Goal: Task Accomplishment & Management: Manage account settings

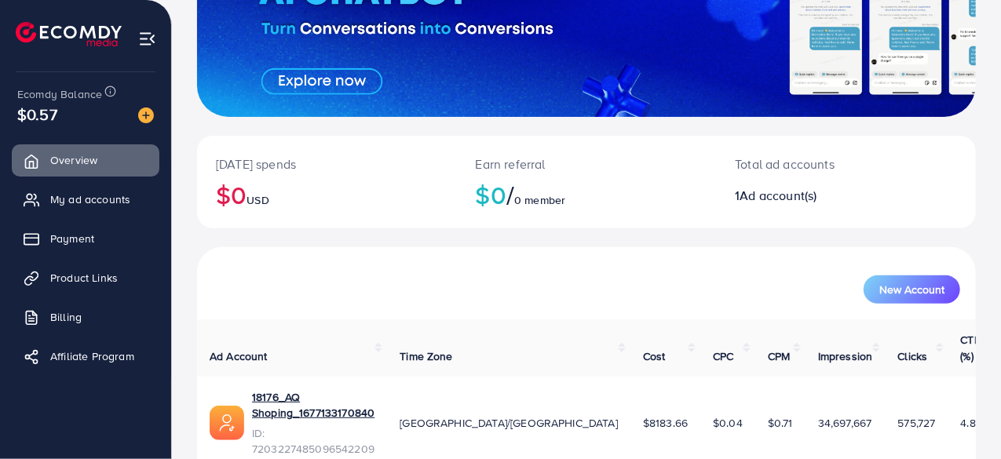
scroll to position [221, 0]
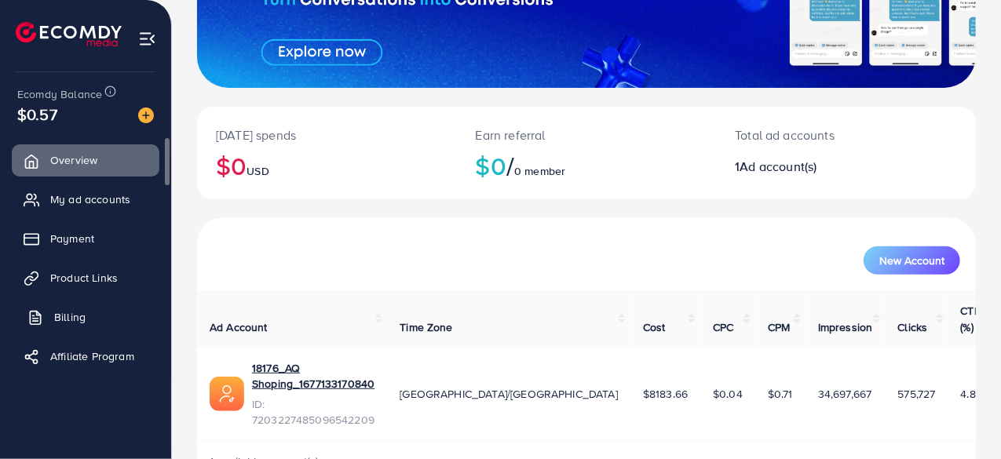
click at [113, 316] on link "Billing" at bounding box center [86, 316] width 148 height 31
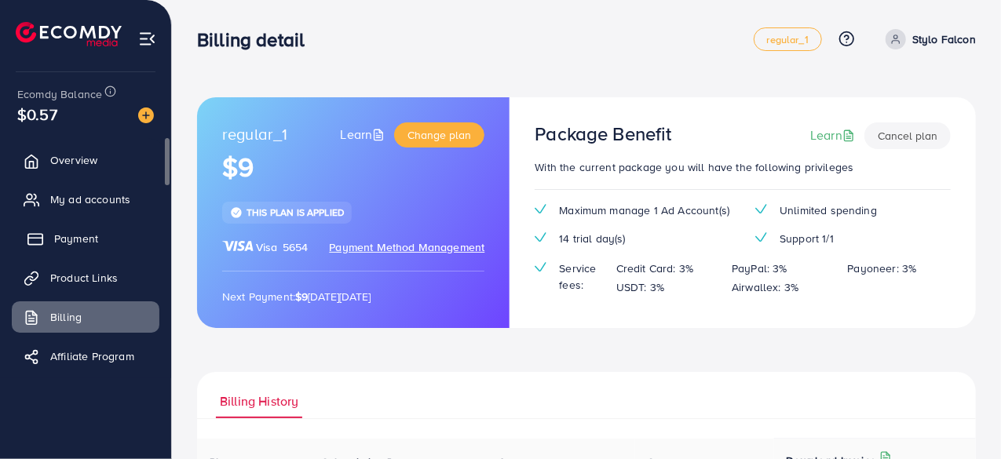
click at [94, 251] on link "Payment" at bounding box center [86, 238] width 148 height 31
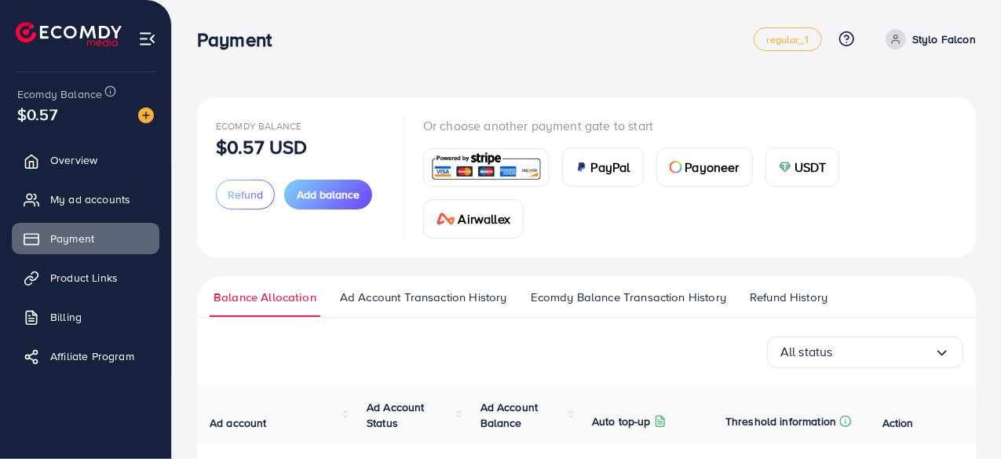
click at [372, 140] on div "Ecomdy Balance $0.57 USD" at bounding box center [300, 136] width 169 height 40
click at [353, 128] on div "Ecomdy Balance $0.57 USD" at bounding box center [300, 136] width 169 height 40
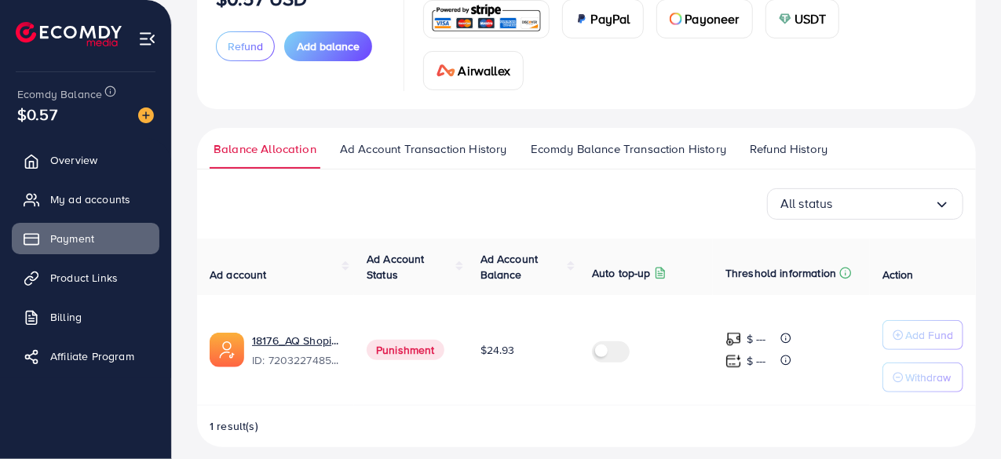
scroll to position [159, 0]
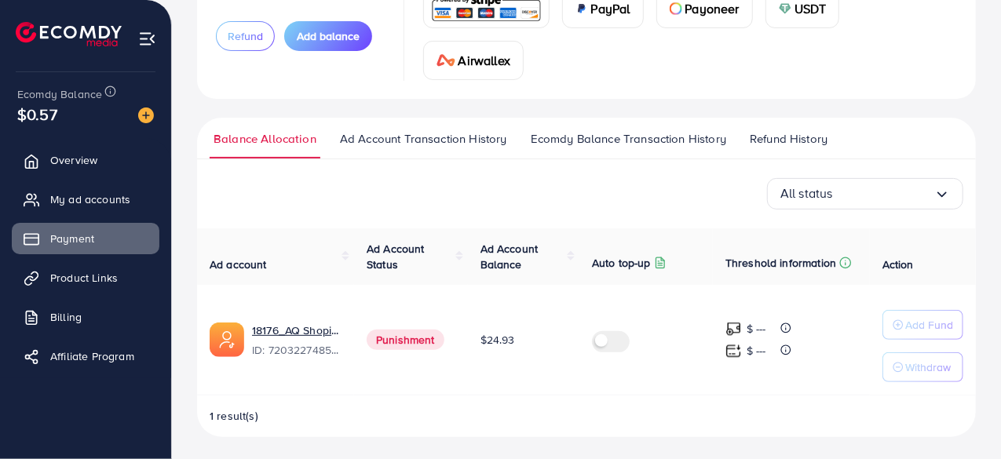
click at [429, 133] on span "Ad Account Transaction History" at bounding box center [423, 138] width 167 height 17
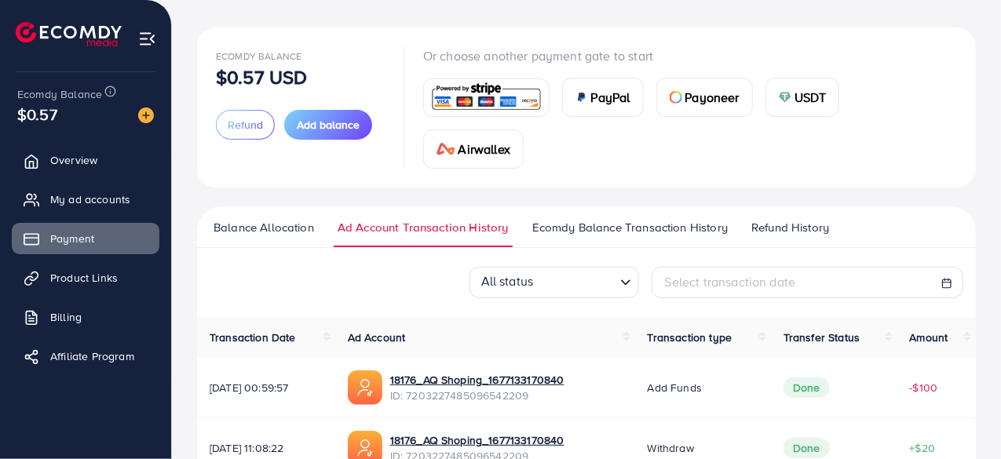
scroll to position [61, 0]
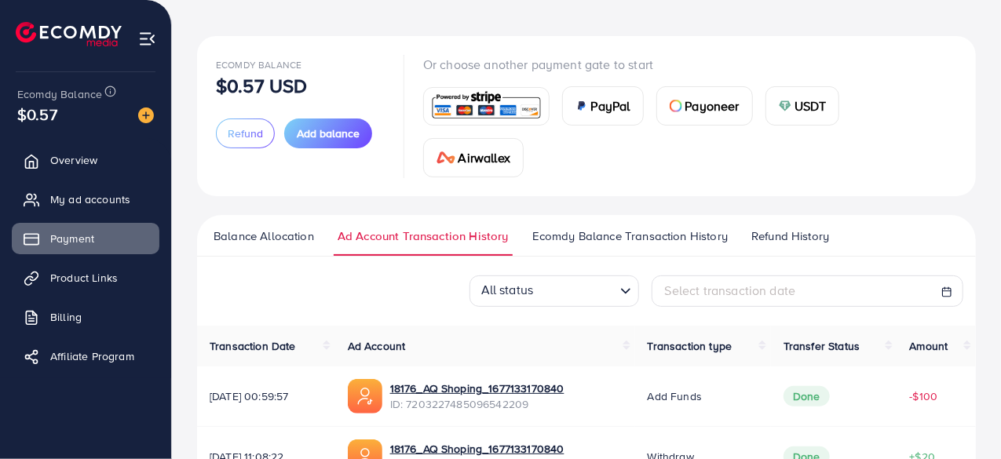
click at [637, 239] on span "Ecomdy Balance Transaction History" at bounding box center [629, 236] width 195 height 17
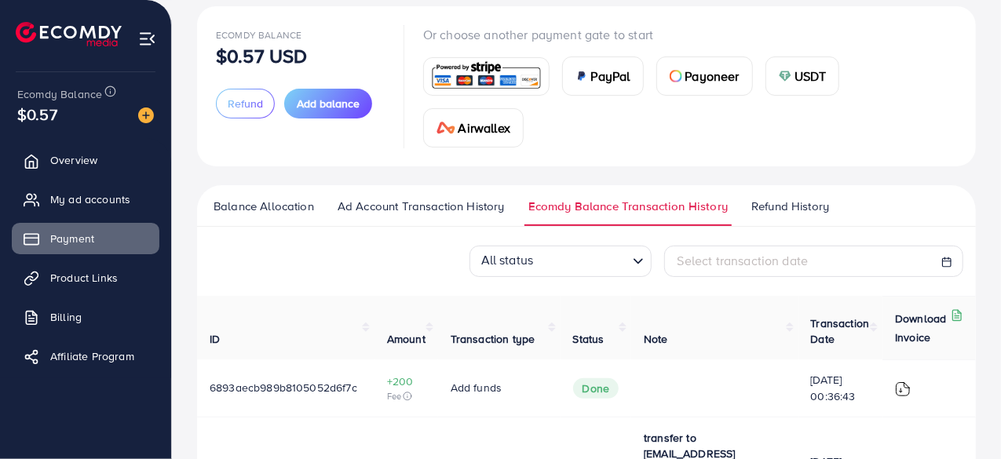
scroll to position [77, 0]
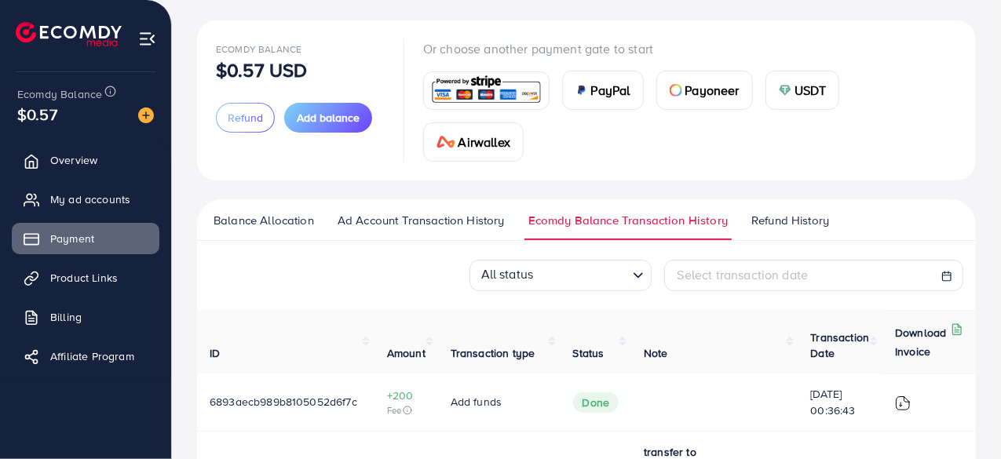
click at [798, 219] on span "Refund History" at bounding box center [790, 220] width 78 height 17
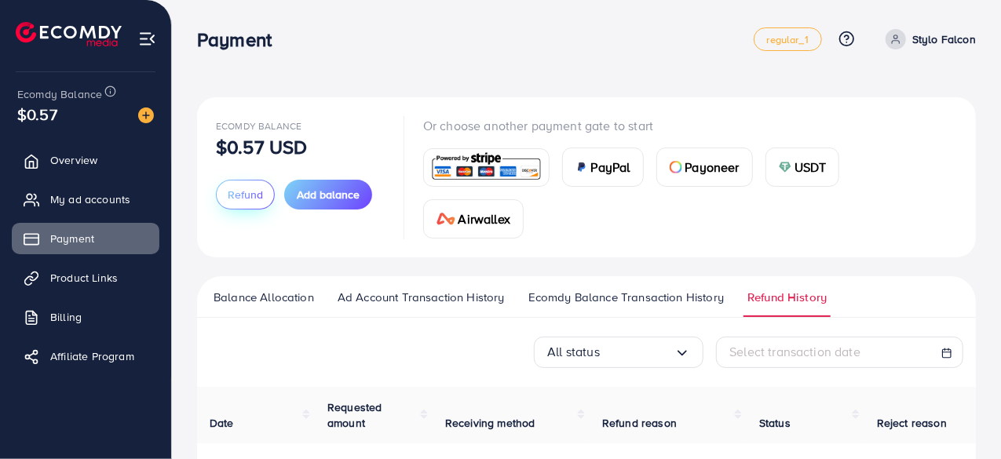
click at [239, 198] on span "Refund" at bounding box center [245, 195] width 35 height 16
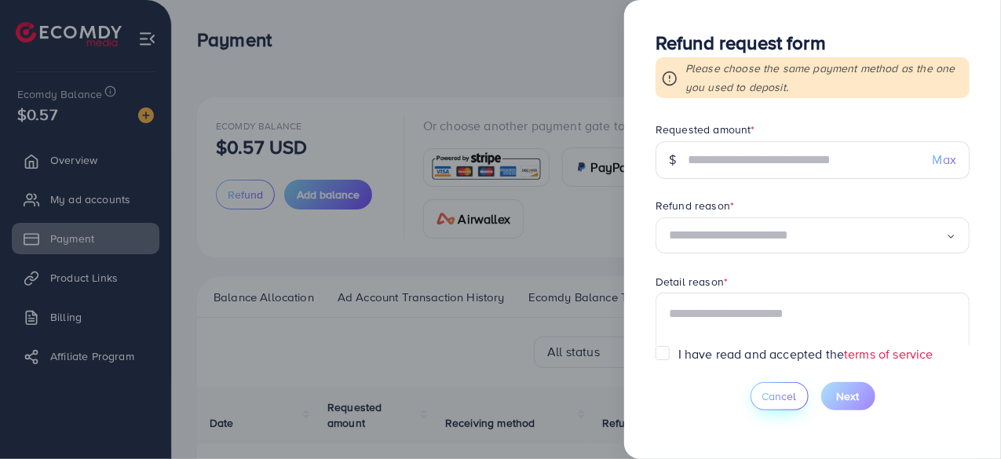
click at [783, 400] on span "Cancel" at bounding box center [779, 397] width 35 height 16
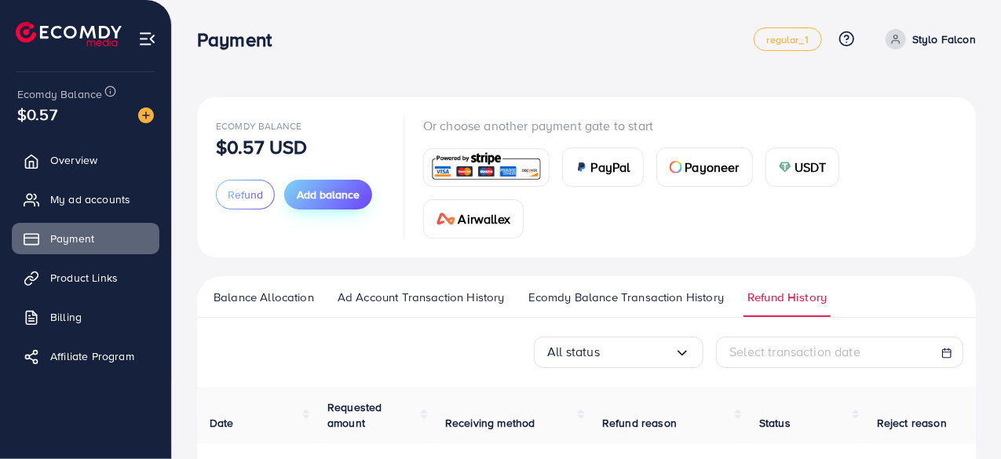
click at [339, 199] on span "Add balance" at bounding box center [328, 195] width 63 height 16
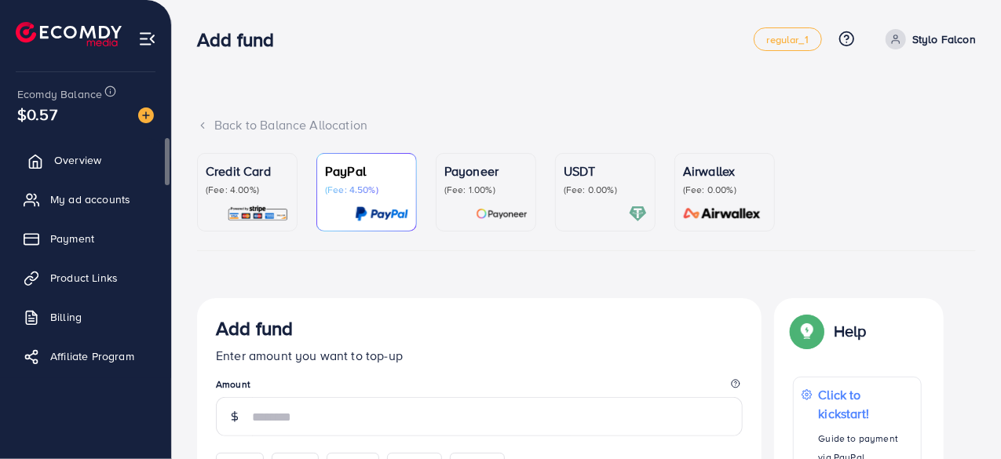
click at [134, 166] on link "Overview" at bounding box center [86, 159] width 148 height 31
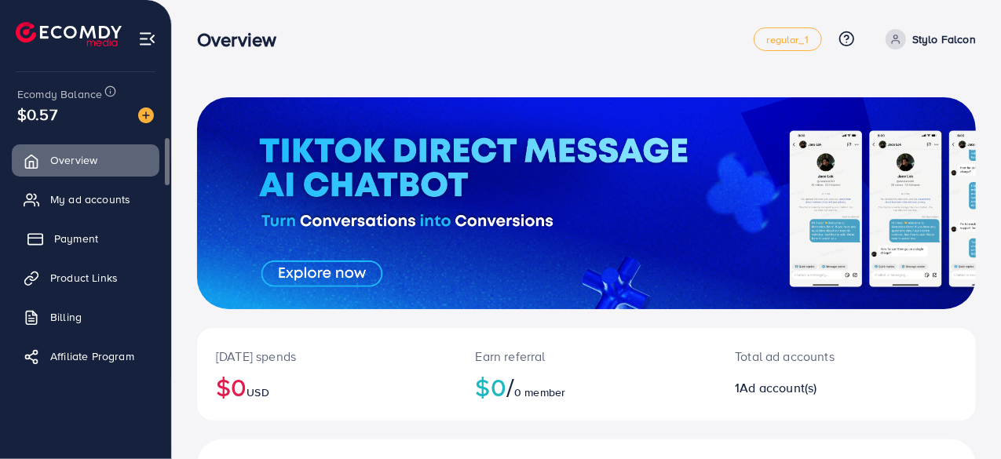
click at [44, 243] on link "Payment" at bounding box center [86, 238] width 148 height 31
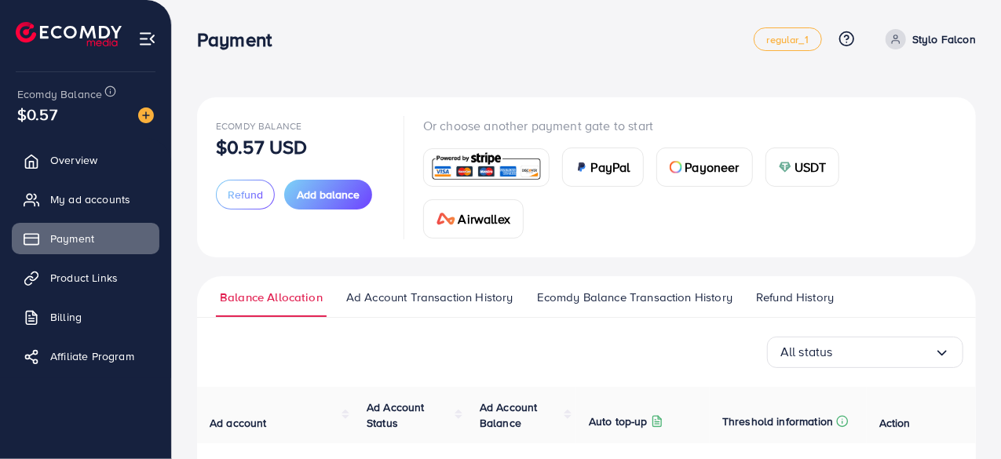
click at [867, 392] on th "Threshold information" at bounding box center [788, 415] width 157 height 57
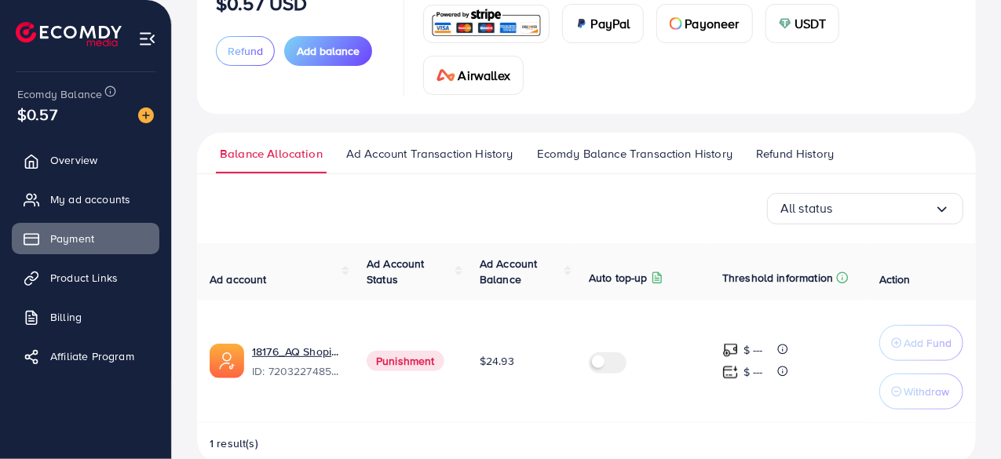
scroll to position [171, 0]
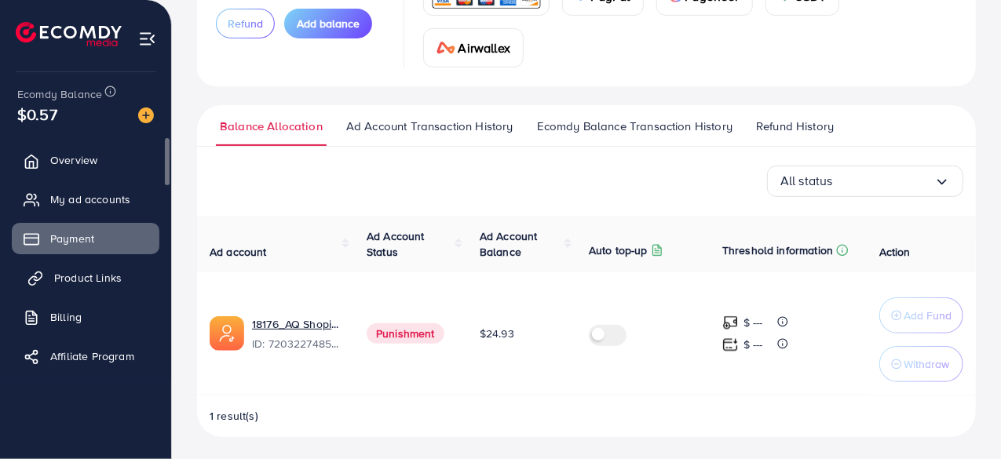
click at [54, 279] on span "Product Links" at bounding box center [88, 278] width 68 height 16
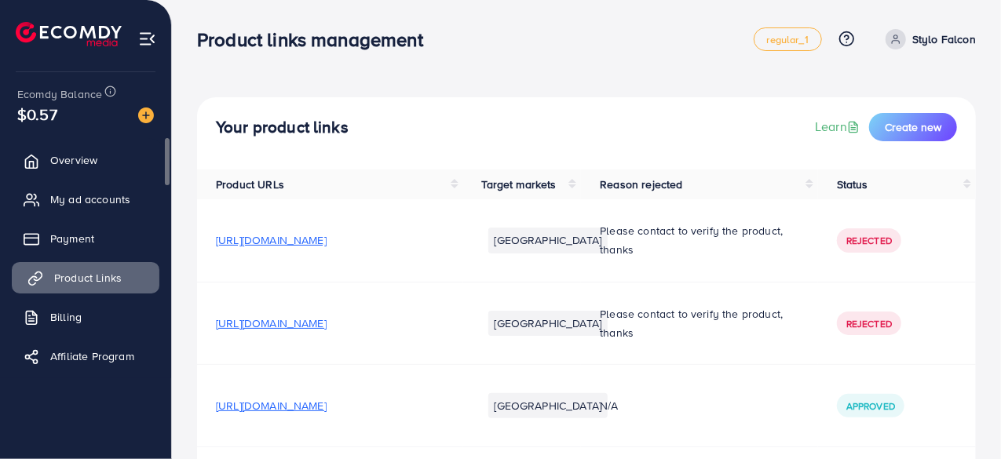
click at [41, 324] on link "Billing" at bounding box center [86, 316] width 148 height 31
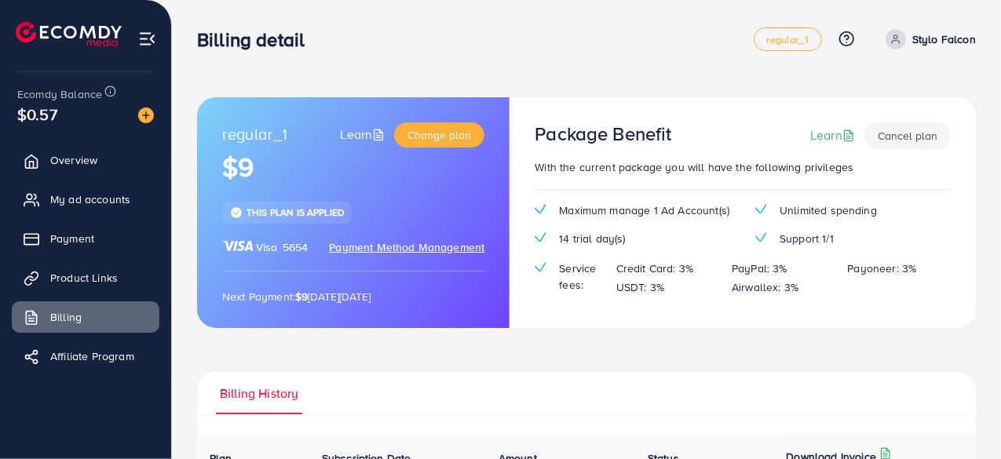
click at [908, 140] on button "Cancel plan" at bounding box center [907, 135] width 86 height 27
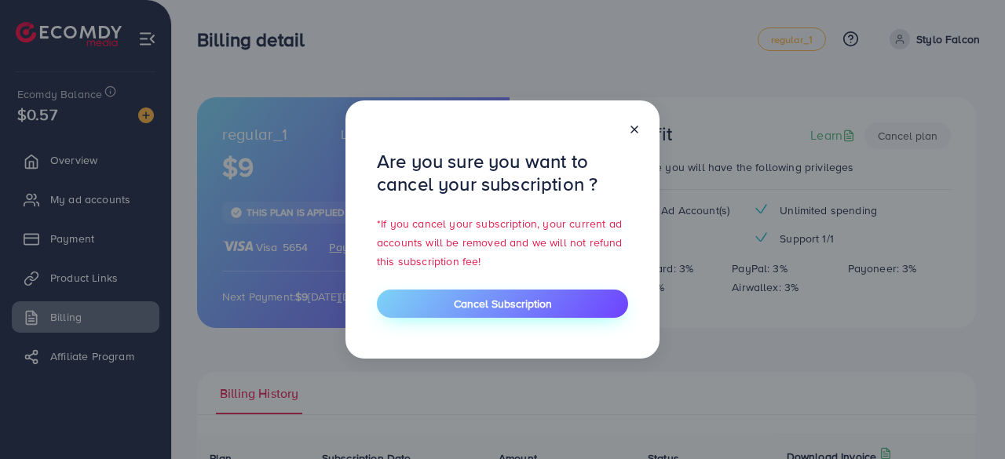
click at [593, 306] on button "Cancel Subscription" at bounding box center [502, 304] width 251 height 28
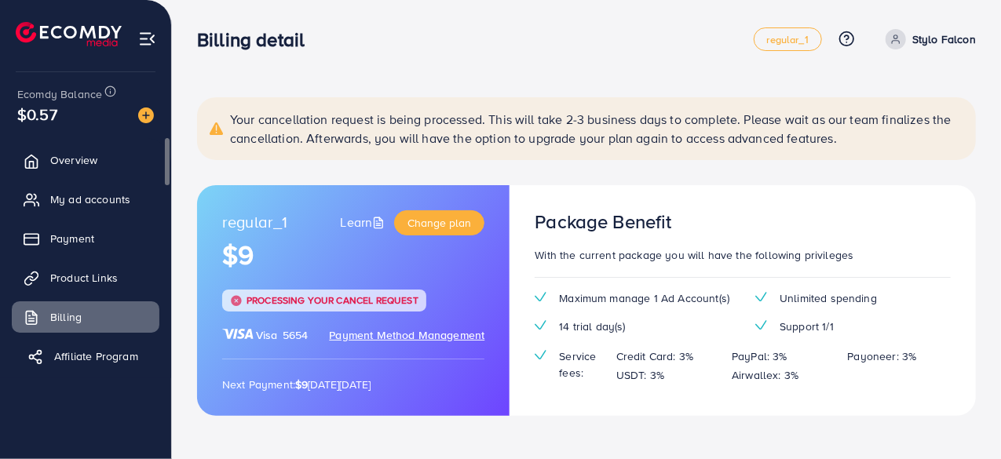
click at [71, 366] on link "Affiliate Program" at bounding box center [86, 356] width 148 height 31
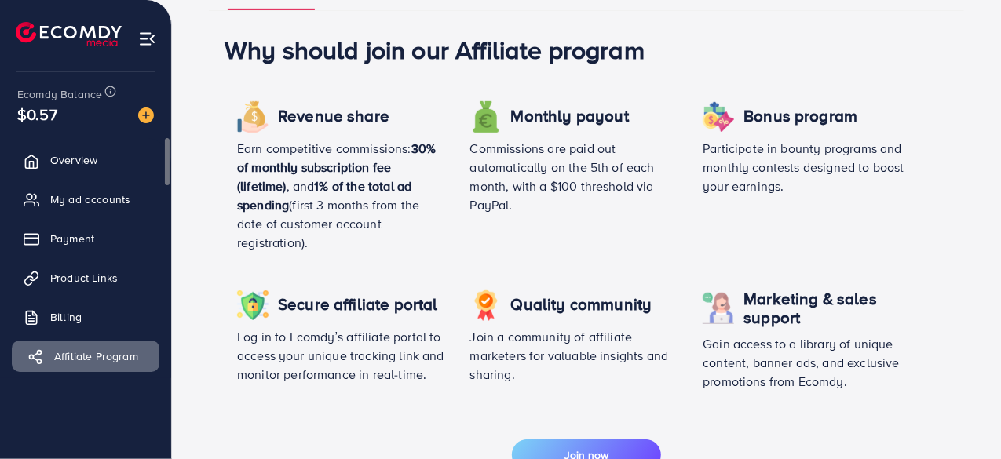
scroll to position [364, 0]
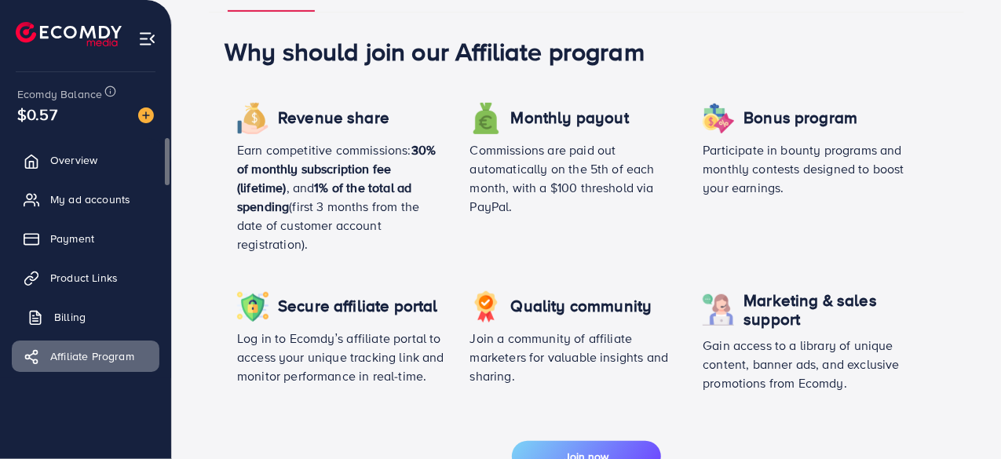
click at [54, 321] on span "Billing" at bounding box center [69, 317] width 31 height 16
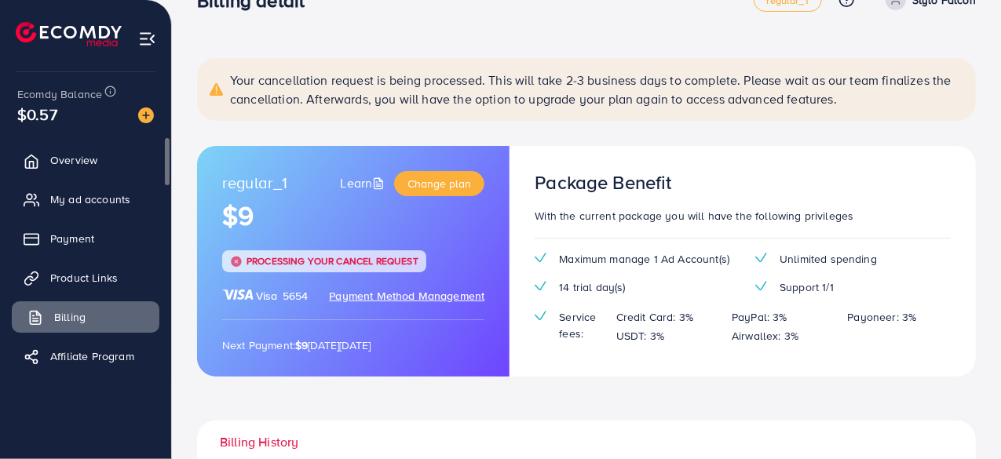
scroll to position [49, 0]
